Goal: Task Accomplishment & Management: Complete application form

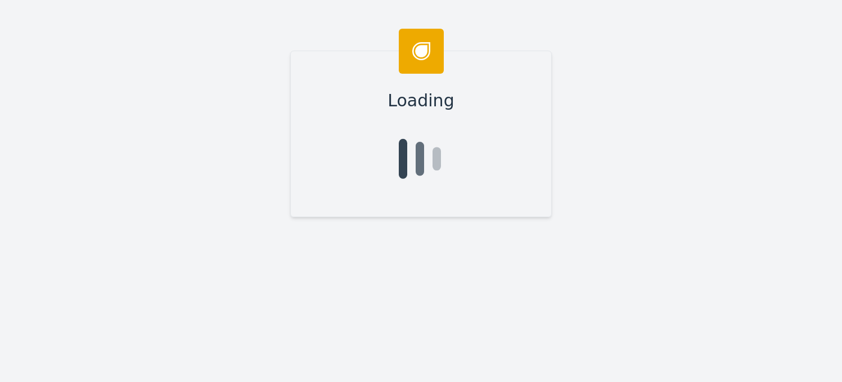
type input "[PERSON_NAME]"
type input "Grant"
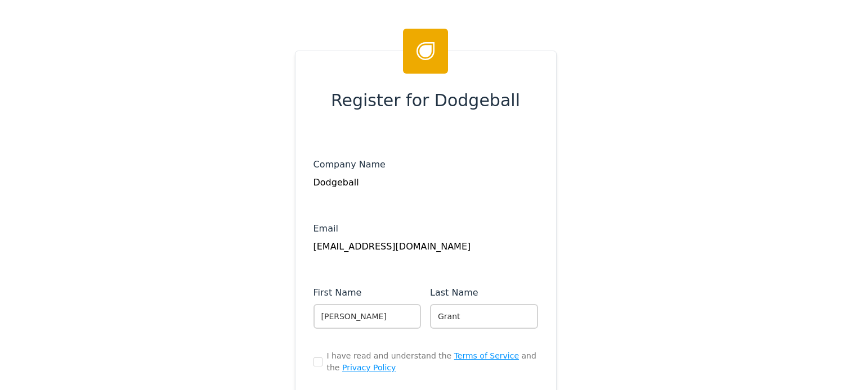
scroll to position [163, 0]
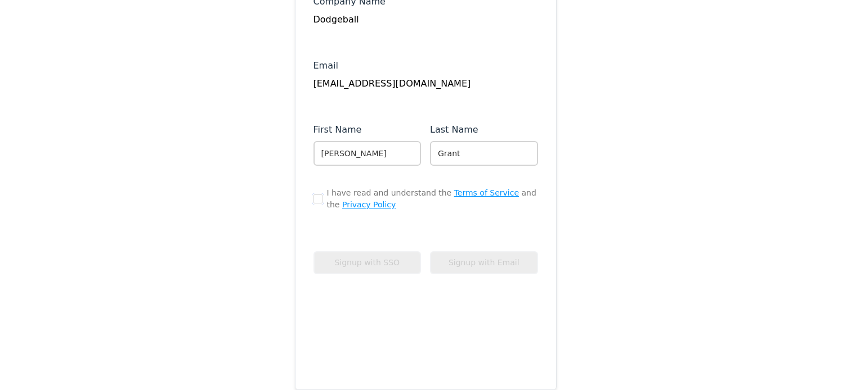
click at [314, 196] on input "checkbox" at bounding box center [317, 199] width 9 height 9
checkbox input "true"
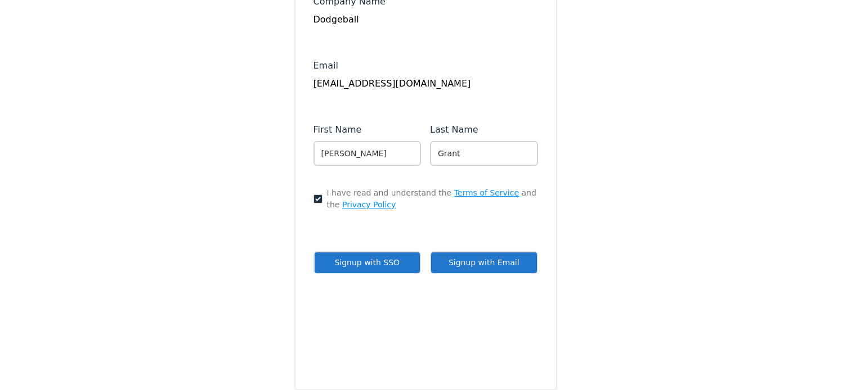
click at [383, 269] on button "Signup with SSO" at bounding box center [367, 262] width 108 height 23
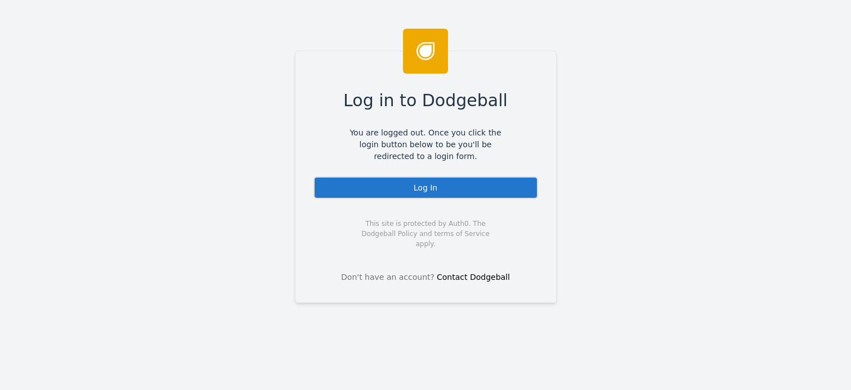
click at [411, 189] on div "Log In" at bounding box center [425, 188] width 224 height 23
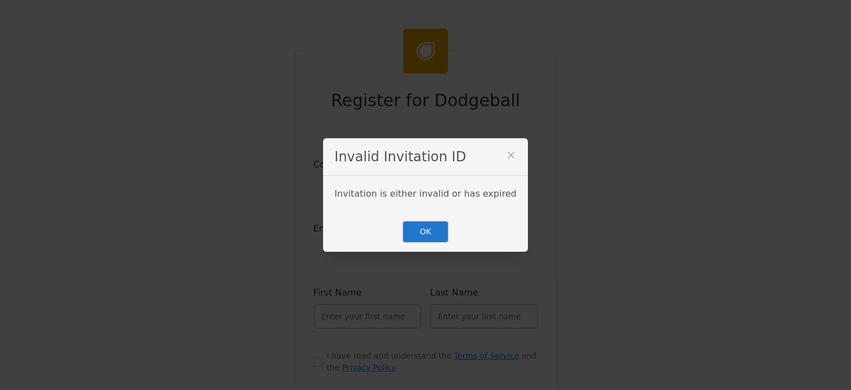
click at [503, 155] on div "Invalid Invitation ID" at bounding box center [425, 157] width 204 height 38
click at [505, 156] on icon at bounding box center [510, 155] width 11 height 11
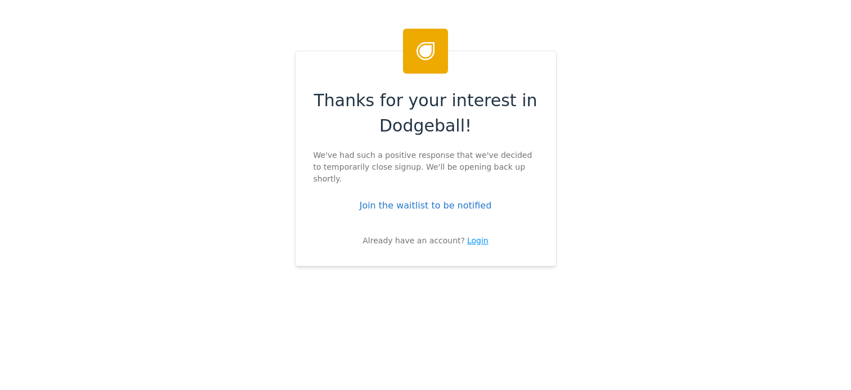
click at [468, 235] on div "Login" at bounding box center [477, 241] width 21 height 12
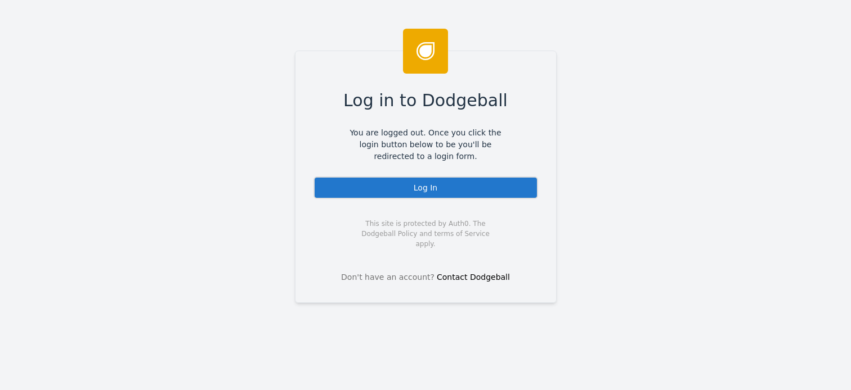
click at [438, 185] on div "Log In" at bounding box center [425, 188] width 224 height 23
